Goal: Transaction & Acquisition: Download file/media

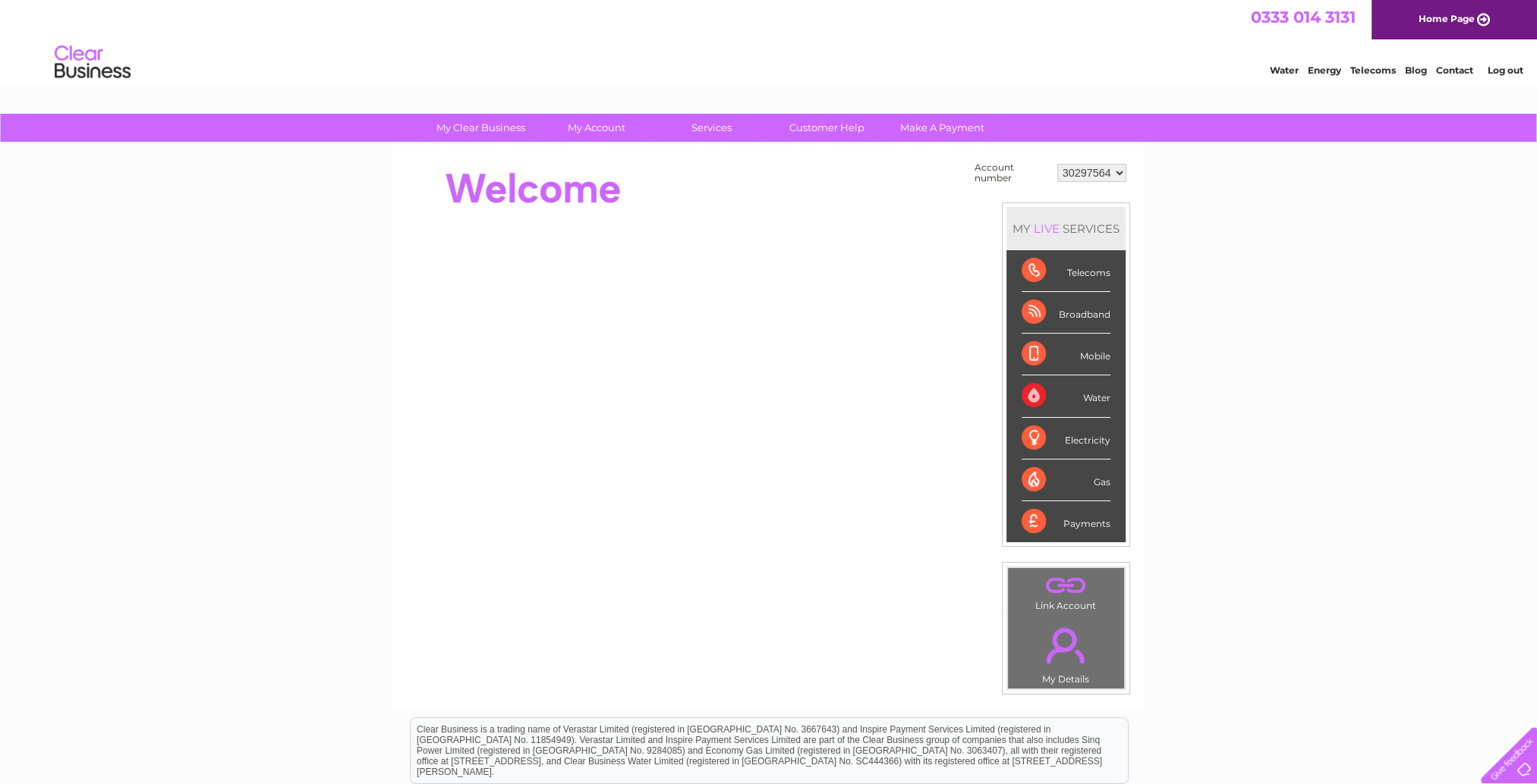
click at [1087, 177] on select "30297564 30298314" at bounding box center [1091, 173] width 69 height 18
select select "30298314"
click at [1057, 164] on select "30297564 30298314" at bounding box center [1091, 173] width 69 height 18
click at [1514, 766] on div at bounding box center [1506, 752] width 63 height 63
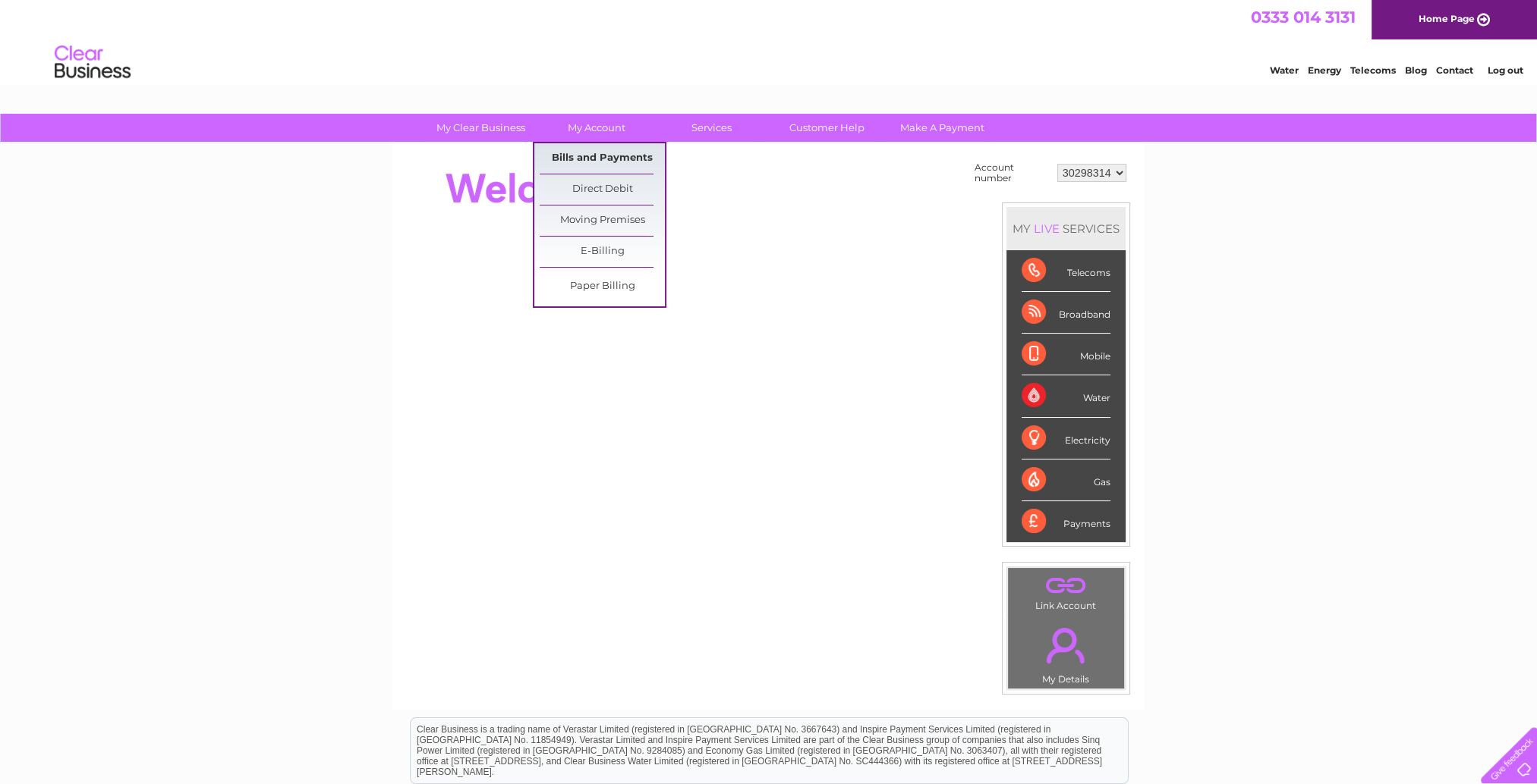
click at [606, 164] on link "Bills and Payments" at bounding box center [602, 158] width 125 height 31
click at [598, 159] on link "Bills and Payments" at bounding box center [602, 158] width 125 height 31
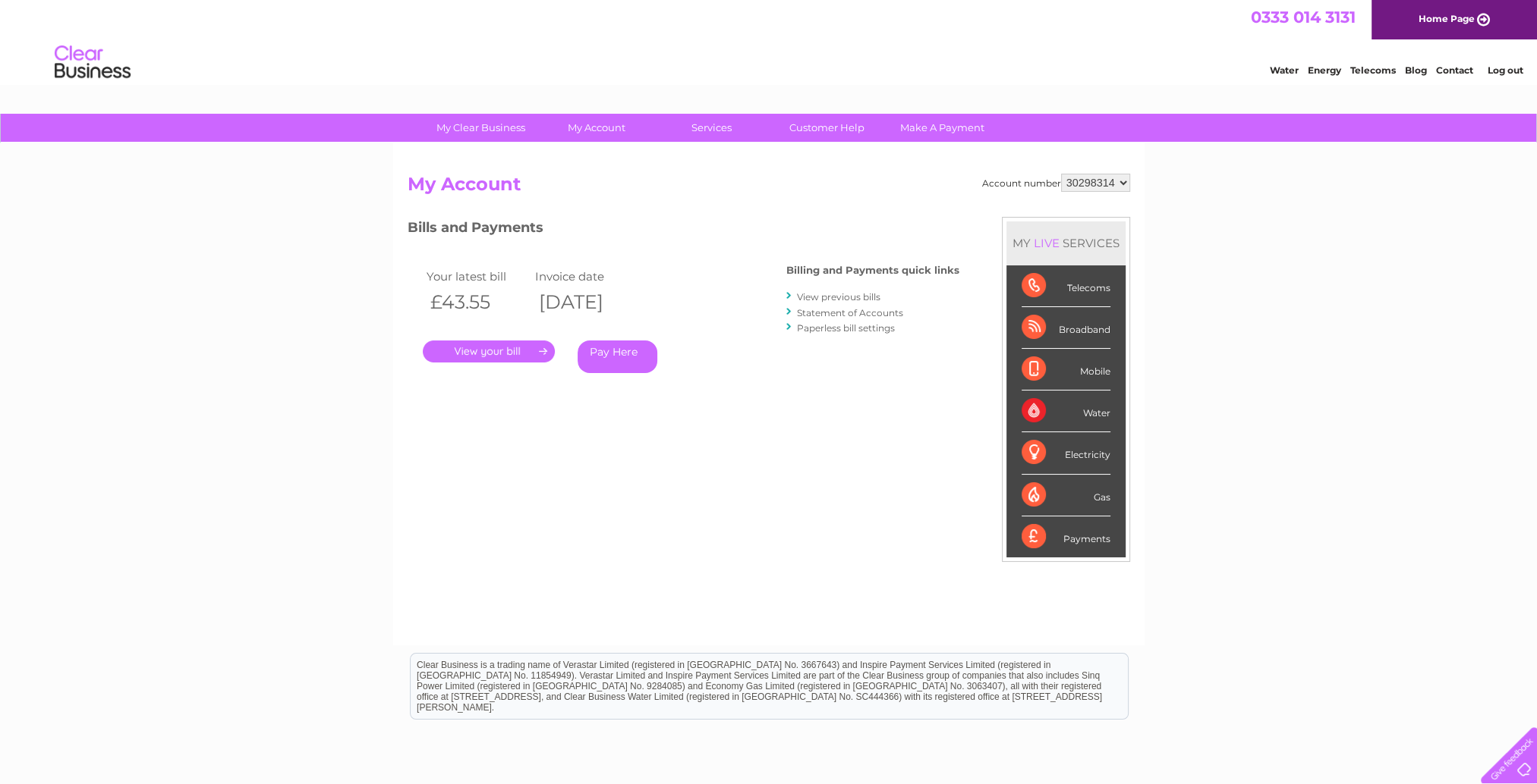
click at [538, 344] on link "." at bounding box center [489, 351] width 132 height 22
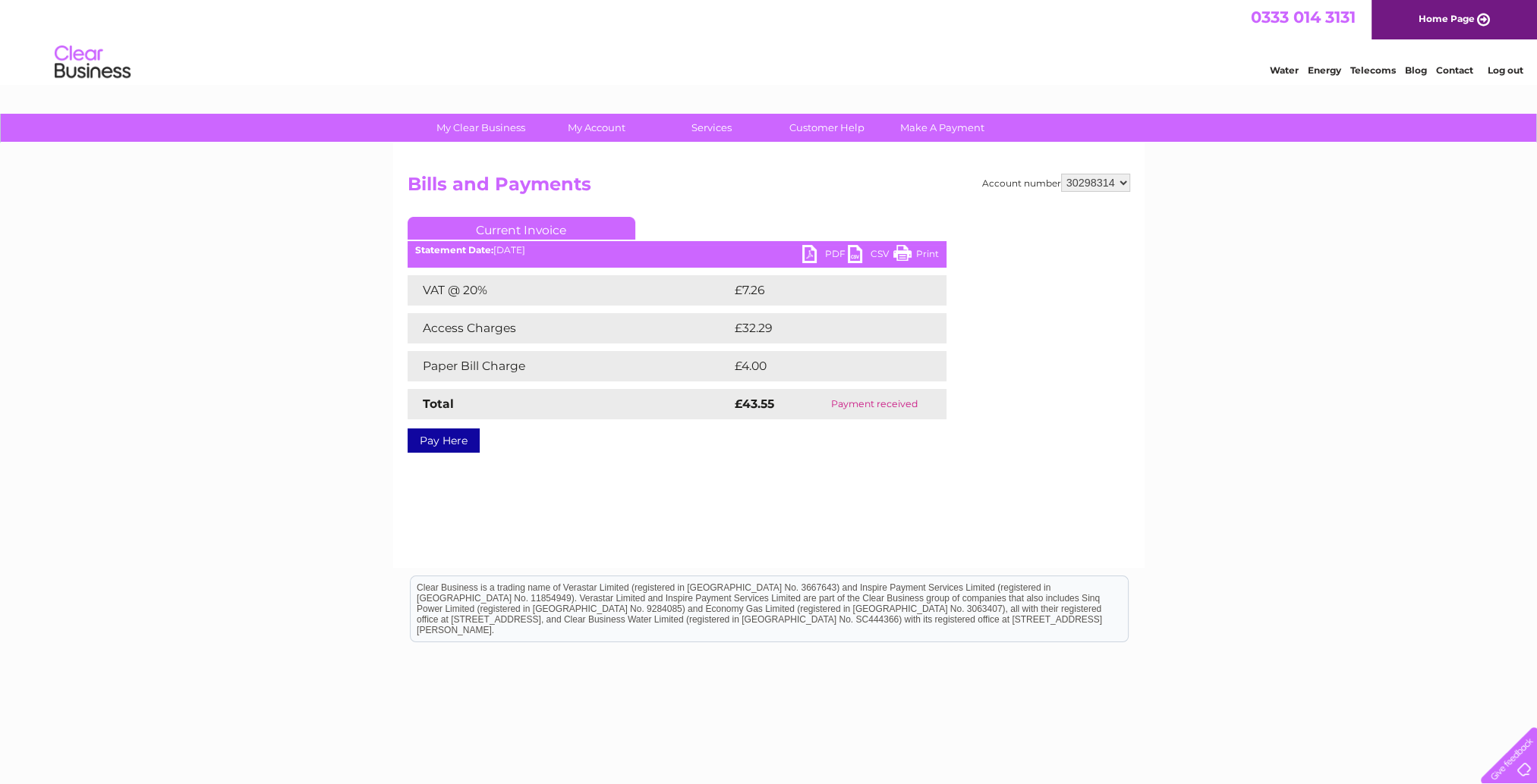
click at [819, 253] on link "PDF" at bounding box center [825, 256] width 46 height 22
click at [1114, 181] on select "30297564 30298314" at bounding box center [1095, 183] width 69 height 18
select select "30297564"
click at [1061, 174] on select "30297564 30298314" at bounding box center [1095, 183] width 69 height 18
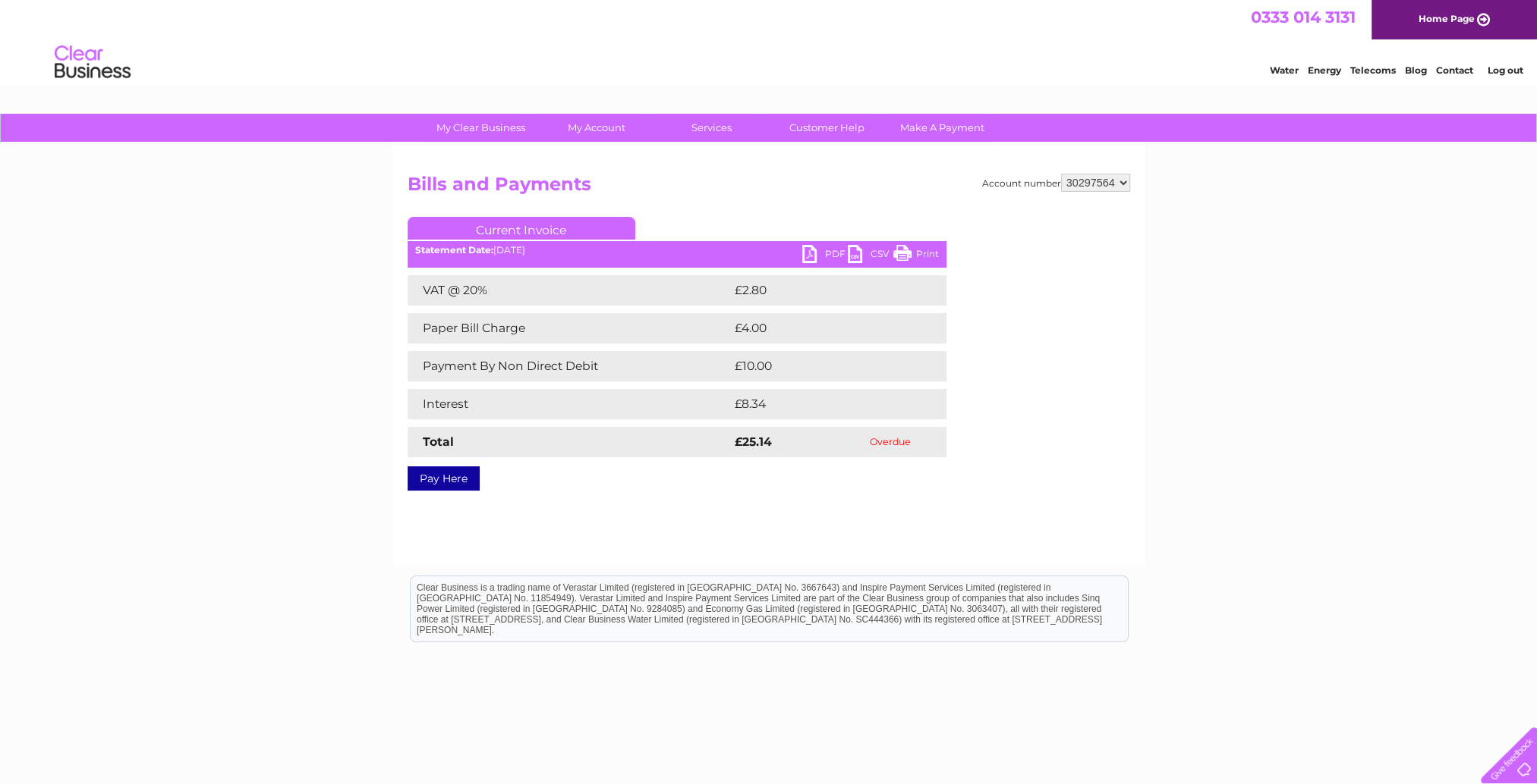
click at [812, 256] on link "PDF" at bounding box center [825, 256] width 46 height 22
click at [881, 47] on div "Water Energy Telecoms Blog Contact Log out" at bounding box center [768, 65] width 1537 height 50
